Goal: Find specific page/section

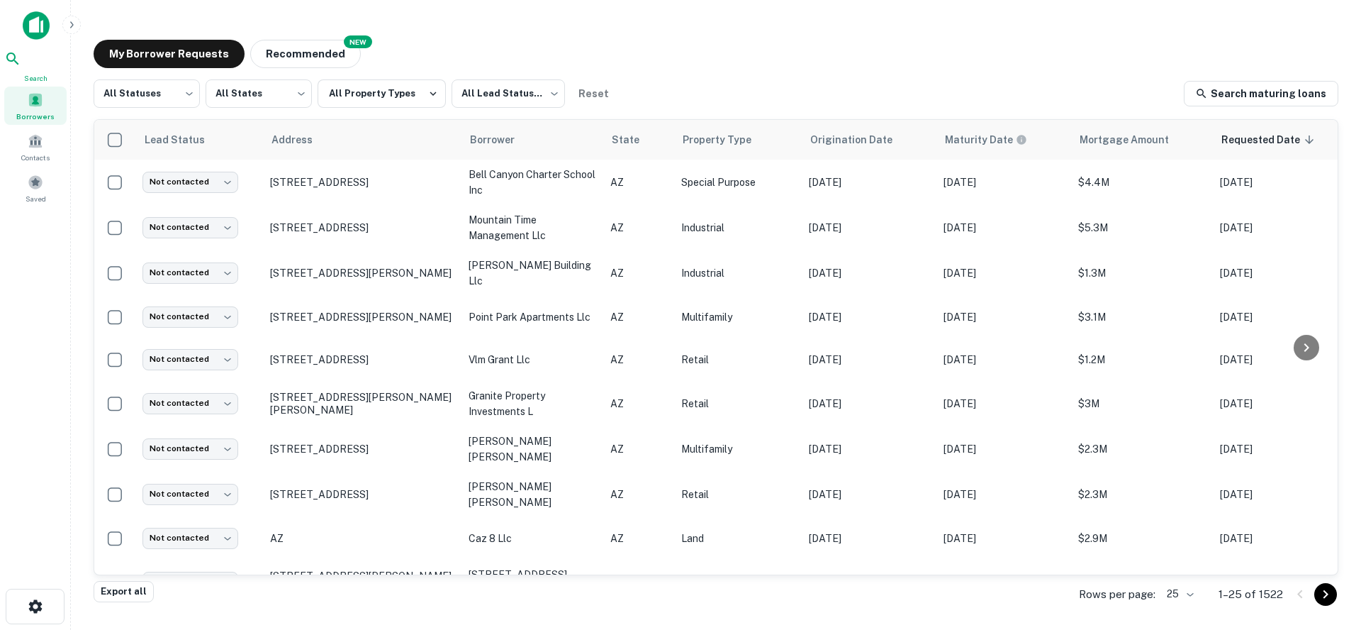
click at [40, 75] on span "Search" at bounding box center [35, 77] width 62 height 11
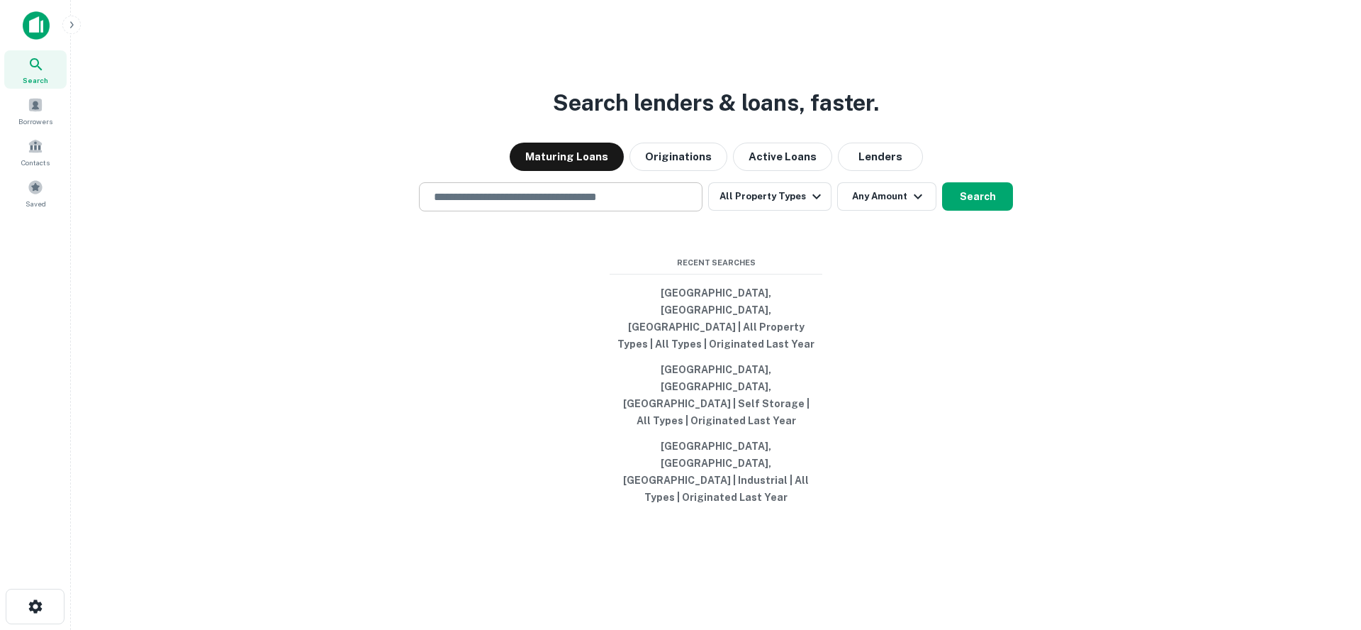
click at [504, 205] on input "text" at bounding box center [560, 197] width 271 height 16
